Goal: Communication & Community: Answer question/provide support

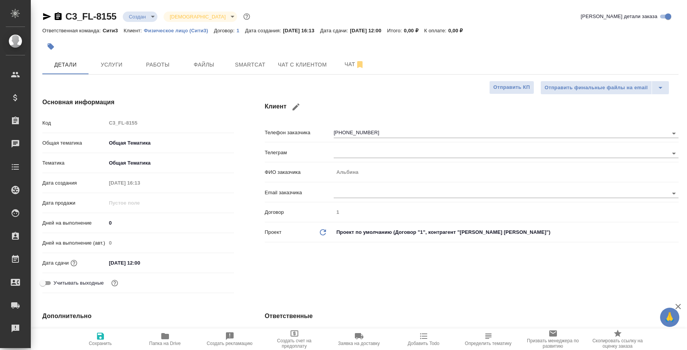
select select "RU"
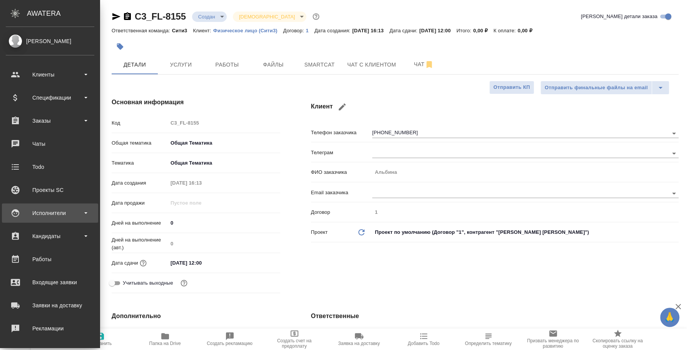
click at [35, 220] on div "Исполнители" at bounding box center [50, 213] width 96 height 19
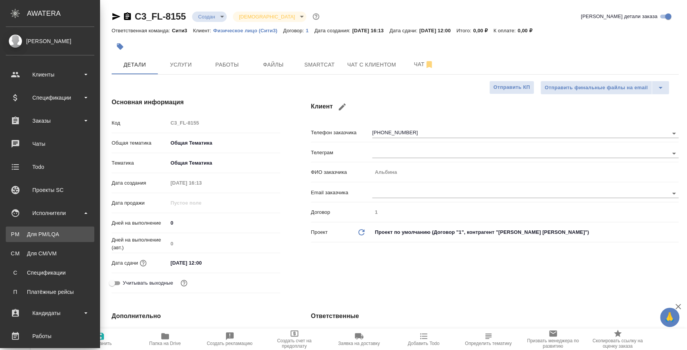
click at [42, 234] on div "Для PM/LQA" at bounding box center [50, 234] width 81 height 8
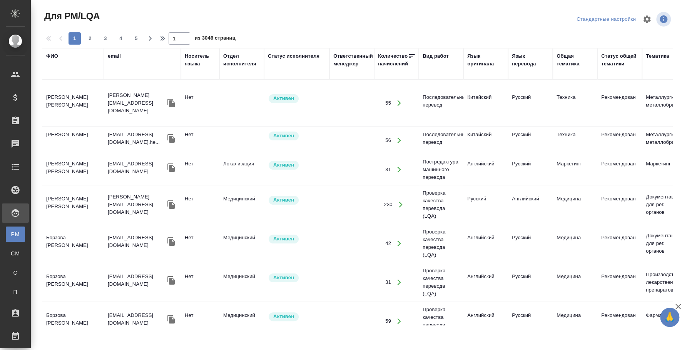
click at [51, 55] on div "ФИО" at bounding box center [52, 56] width 12 height 8
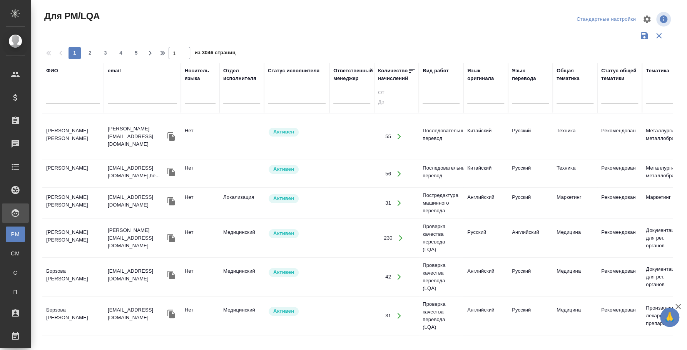
click at [62, 98] on input "text" at bounding box center [73, 99] width 54 height 10
type input "левченко"
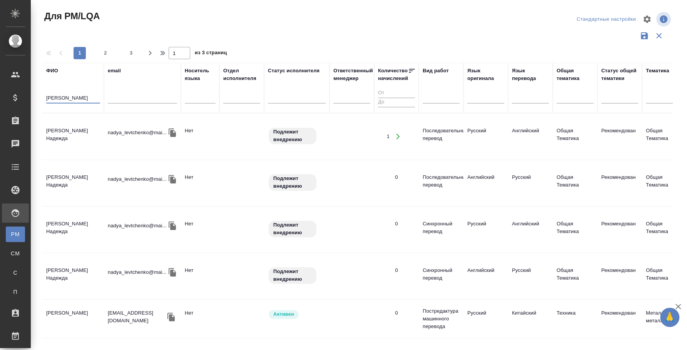
click at [78, 128] on td "[PERSON_NAME]" at bounding box center [73, 136] width 62 height 27
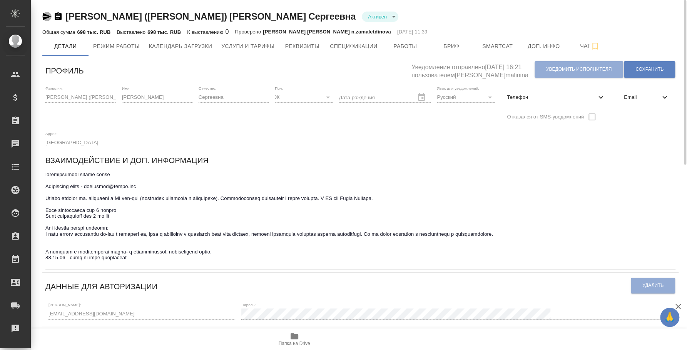
click at [45, 16] on icon "button" at bounding box center [47, 16] width 8 height 7
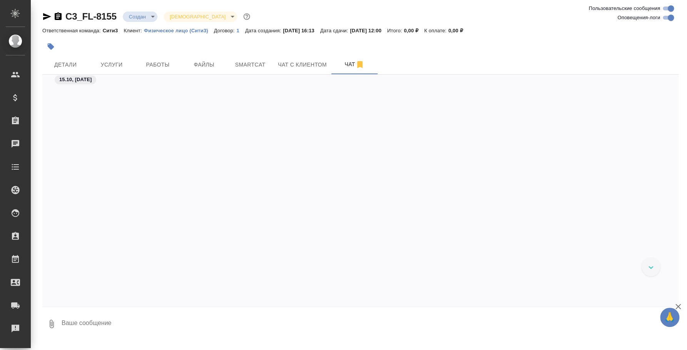
scroll to position [357, 0]
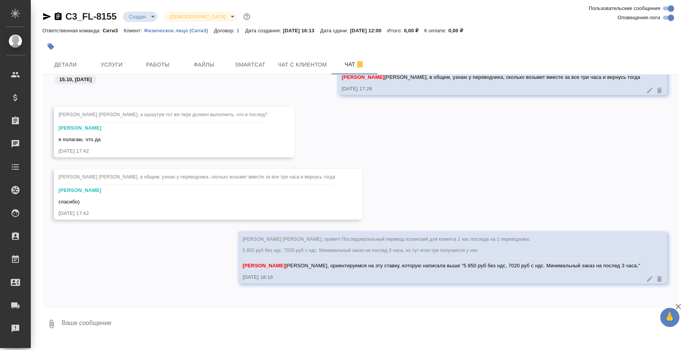
click at [48, 322] on icon "button" at bounding box center [51, 323] width 9 height 9
click at [55, 283] on span "С локального диска" at bounding box center [49, 283] width 52 height 10
click at [0, 0] on input "С локального диска" at bounding box center [0, 0] width 0 height 0
click at [130, 322] on textarea at bounding box center [363, 324] width 605 height 26
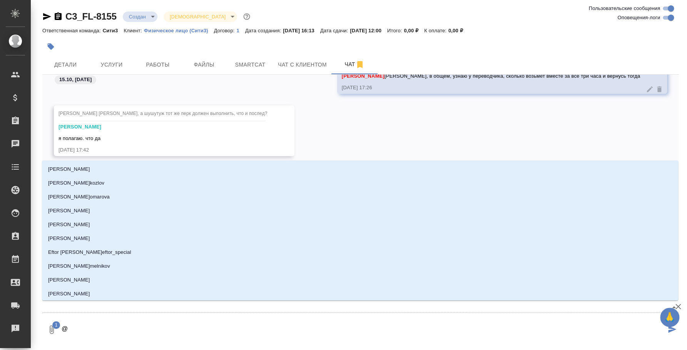
type textarea "@b"
type input "b"
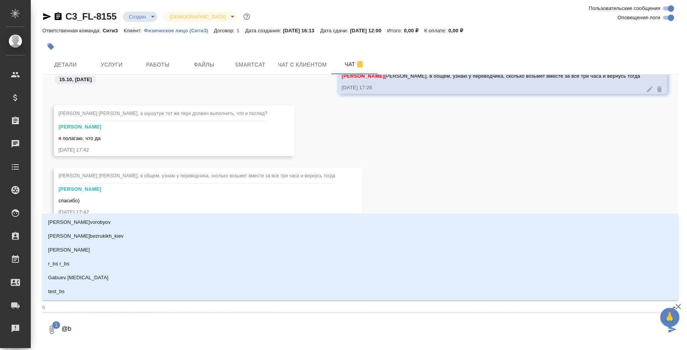
type textarea "@b'k"
type input "b'k"
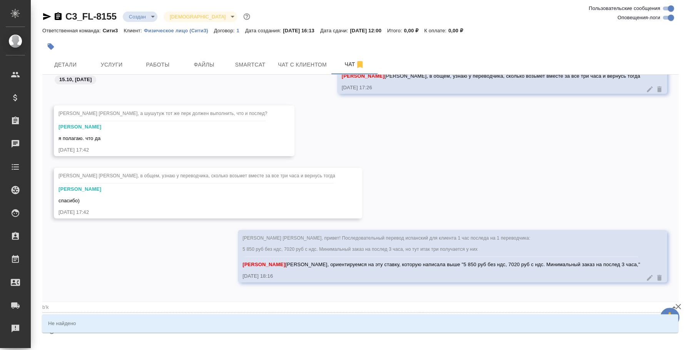
type textarea "@b'k'm"
type input "b'k'm"
type textarea "@b'k"
type input "b'k"
type textarea "@b"
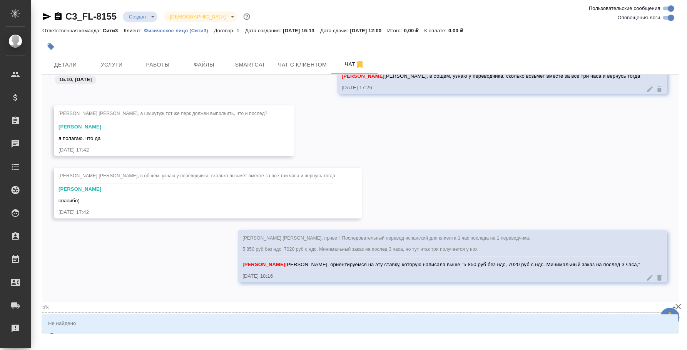
type input "b"
type textarea "@"
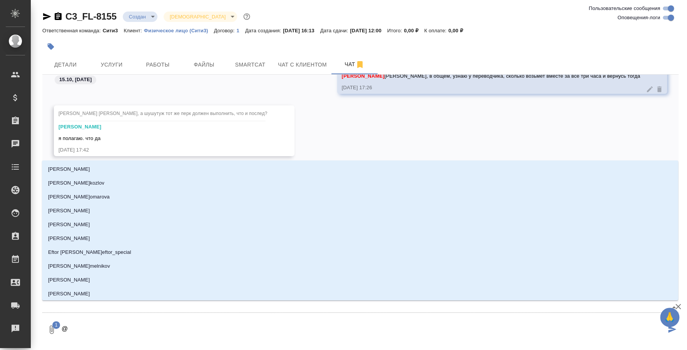
type textarea "@и"
type input "и"
type textarea "@ил"
type input "ил"
type textarea "@иль"
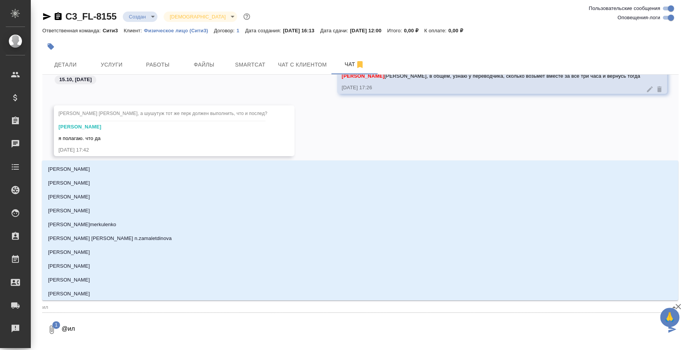
type input "иль"
type textarea "@ильи"
type input "ильи"
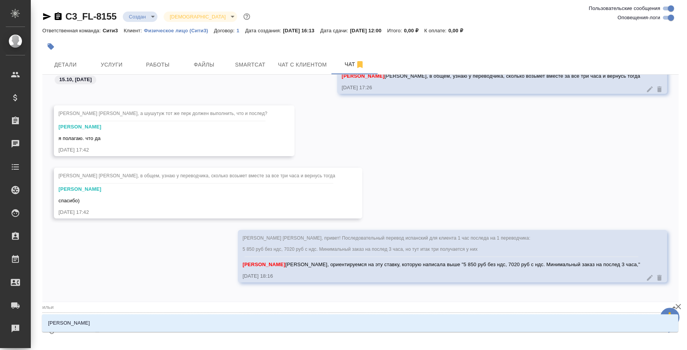
type textarea "@ильин"
type input "ильин"
type textarea "@ильина"
type input "ильина"
click at [129, 322] on li "Ильина Екатерина" at bounding box center [360, 323] width 636 height 14
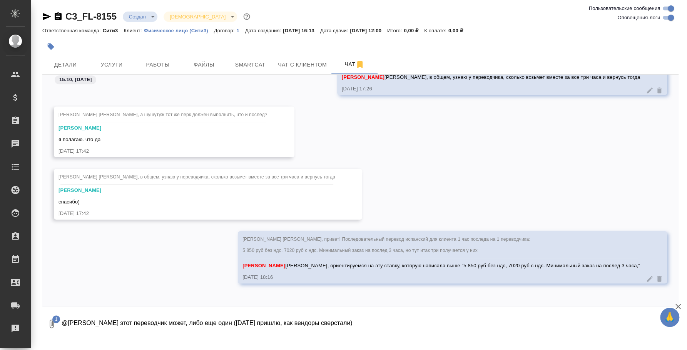
type textarea "@Ильина Екатерина Вот этот переводчик может, либо еще один (завтра пришлю, как …"
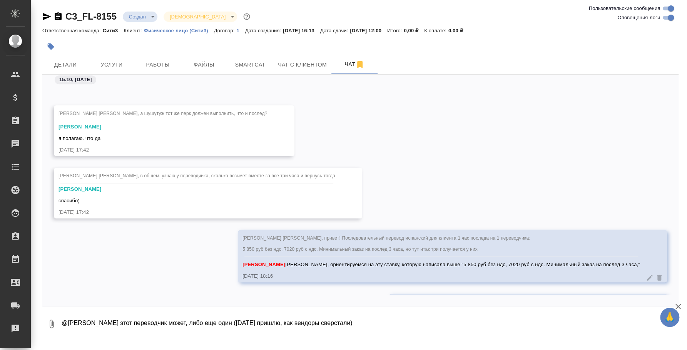
scroll to position [404, 0]
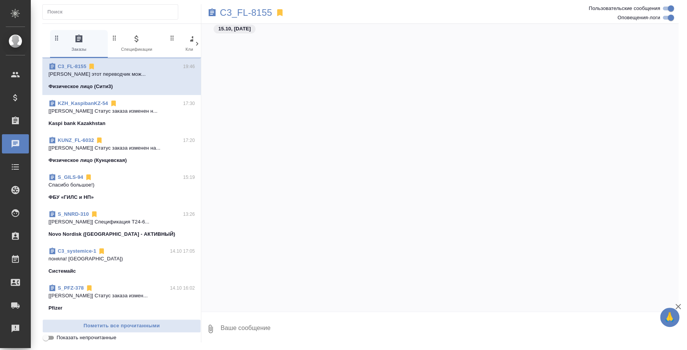
scroll to position [494, 0]
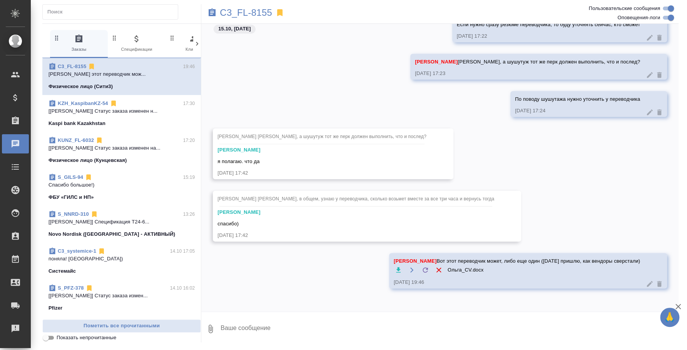
click at [646, 285] on icon at bounding box center [650, 284] width 8 height 8
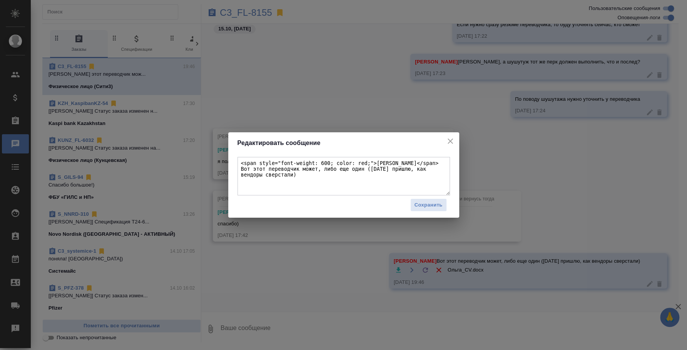
click at [265, 174] on textarea "<span style="font-weight: 600; color: red;">[PERSON_NAME]</span> Вот этот перев…" at bounding box center [343, 176] width 212 height 38
type textarea "<span style="font-weight: 600; color: red;">[PERSON_NAME]</span> Вот этот перев…"
click at [439, 204] on span "Сохранить" at bounding box center [428, 205] width 28 height 9
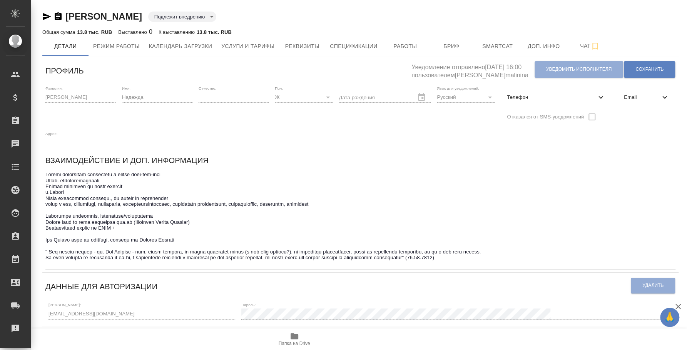
scroll to position [96, 0]
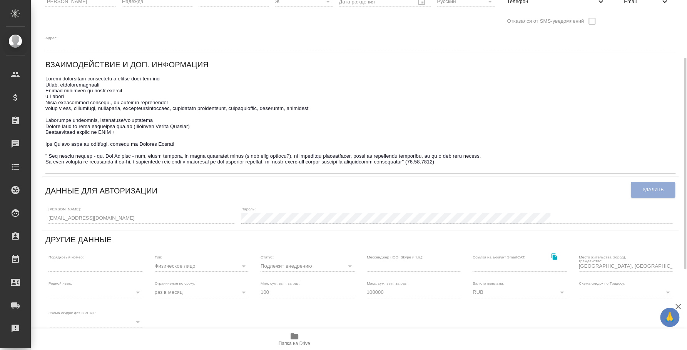
click at [33, 212] on div "[PERSON_NAME] внедрению toBeImplemented Общая сумма 13.8 тыс. RUB Выставлено 0 …" at bounding box center [359, 193] width 656 height 579
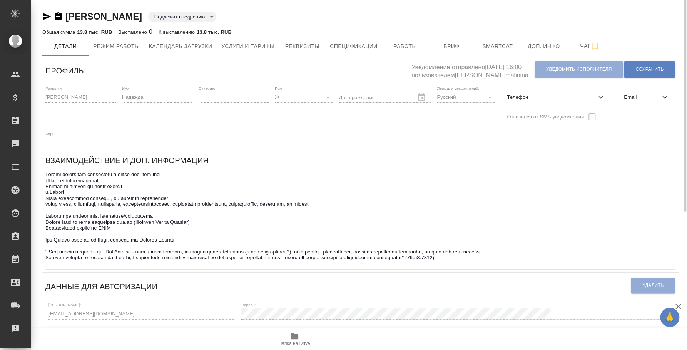
click at [43, 14] on icon "button" at bounding box center [47, 16] width 8 height 7
click at [44, 16] on icon "button" at bounding box center [46, 16] width 9 height 9
